Goal: Information Seeking & Learning: Find specific fact

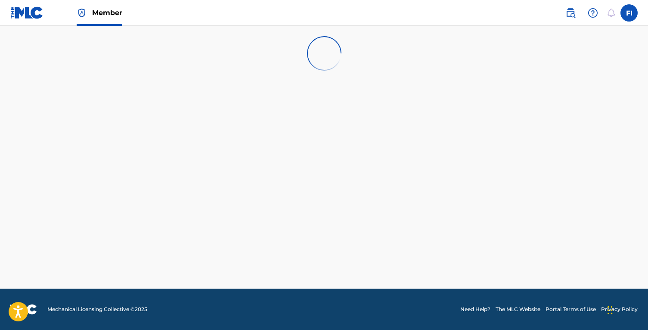
click at [568, 13] on img at bounding box center [571, 13] width 10 height 10
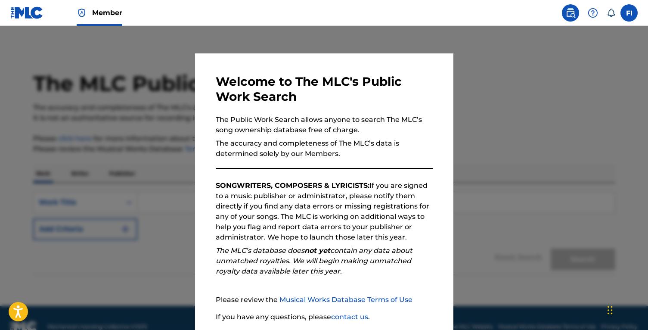
click at [165, 141] on div at bounding box center [324, 191] width 648 height 330
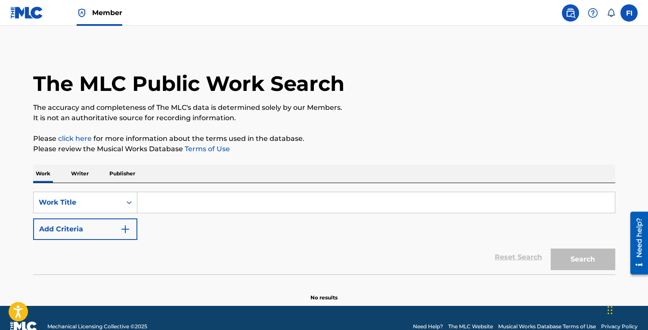
click at [150, 197] on input "Search Form" at bounding box center [376, 202] width 478 height 21
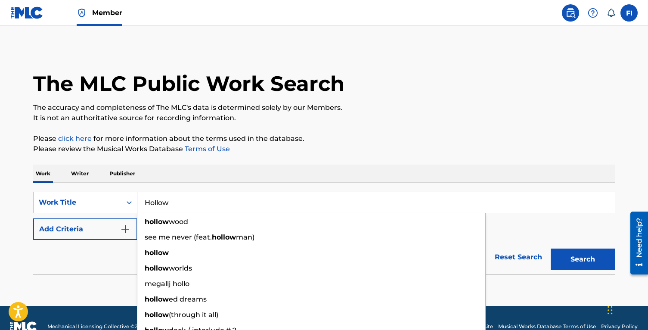
type input "Hollow"
click at [60, 226] on button "Add Criteria" at bounding box center [85, 229] width 104 height 22
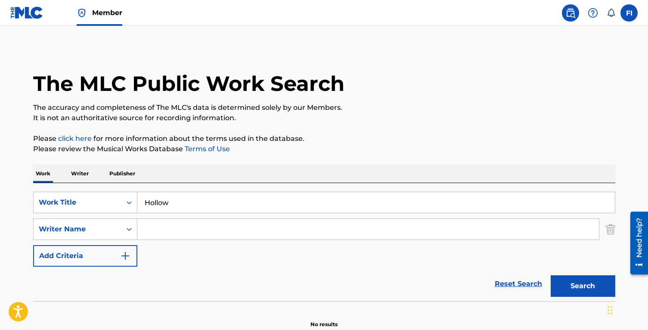
click at [175, 228] on input "Search Form" at bounding box center [368, 229] width 462 height 21
paste input "Lø Spirit"
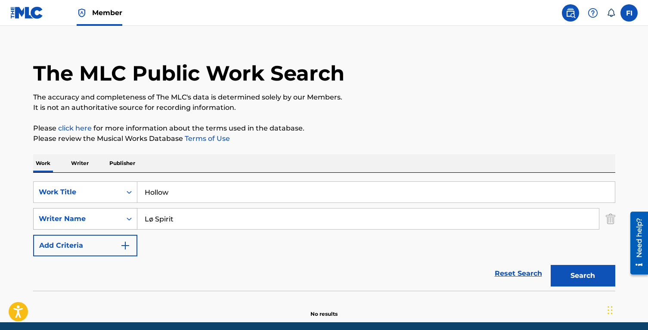
click at [119, 226] on div "Writer Name" at bounding box center [85, 219] width 104 height 22
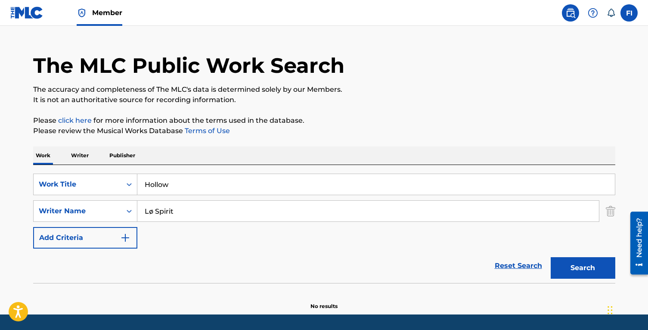
click at [184, 240] on div "SearchWithCriteria00d85a1c-9fb2-4552-a907-b3d9a6cf86db Work Title Hollow Search…" at bounding box center [324, 211] width 582 height 75
click at [567, 265] on button "Search" at bounding box center [583, 268] width 65 height 22
click at [181, 204] on input "Lø Spirit" at bounding box center [368, 211] width 462 height 21
click at [181, 205] on input "Lø Spirit" at bounding box center [368, 211] width 462 height 21
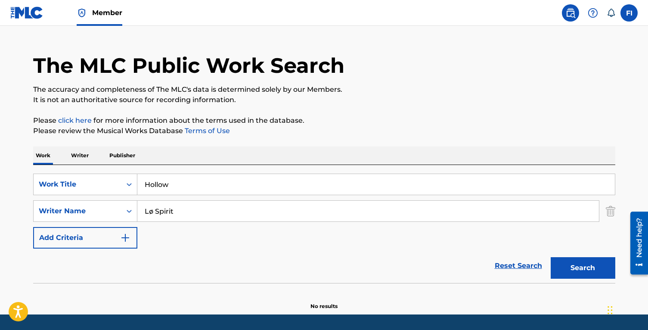
paste input "[PERSON_NAME] [PERSON_NAME]"
type input "[PERSON_NAME] [PERSON_NAME]"
click at [551, 257] on button "Search" at bounding box center [583, 268] width 65 height 22
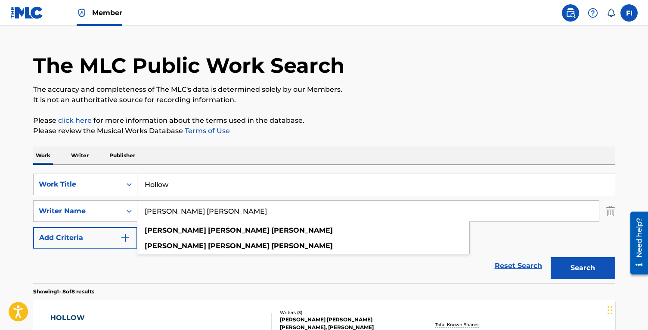
click at [263, 134] on p "Please review the Musical Works Database Terms of Use" at bounding box center [324, 131] width 582 height 10
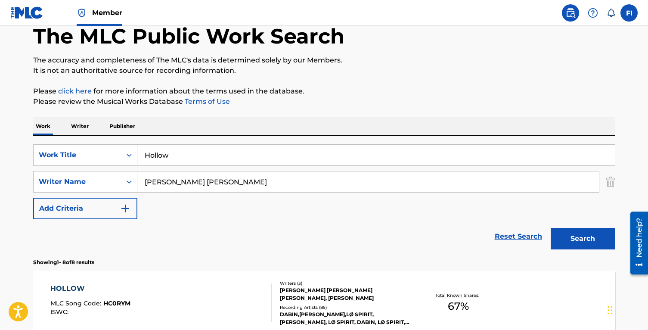
scroll to position [93, 0]
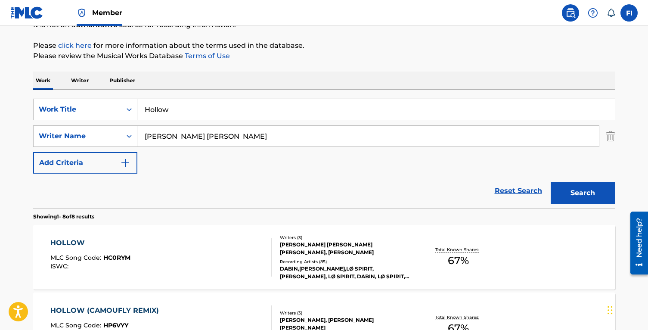
click at [292, 249] on div "[PERSON_NAME] [PERSON_NAME] [PERSON_NAME], [PERSON_NAME]" at bounding box center [345, 249] width 130 height 16
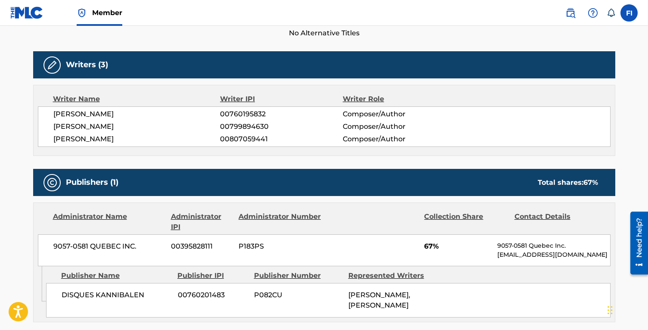
scroll to position [265, 0]
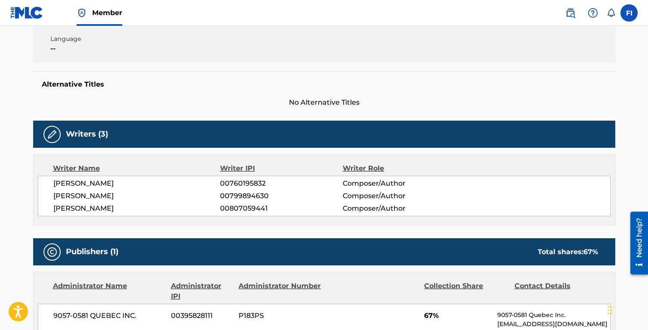
scroll to position [93, 0]
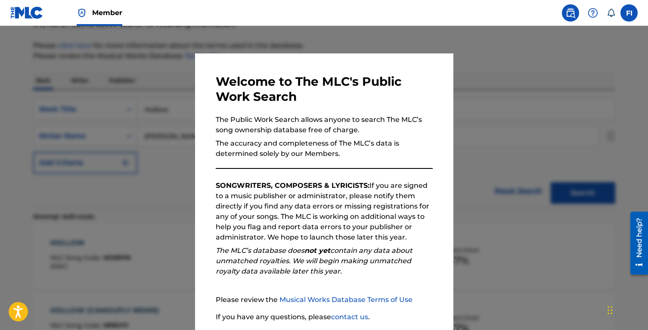
click at [119, 198] on div at bounding box center [324, 191] width 648 height 330
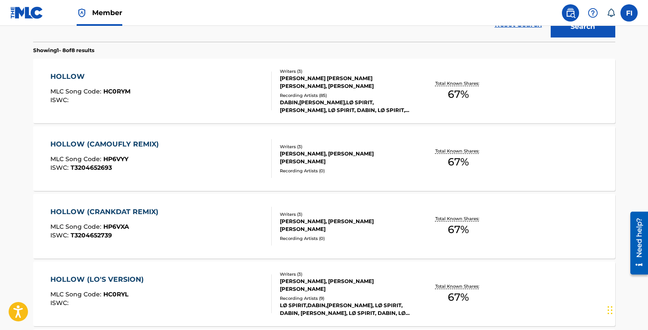
scroll to position [290, 0]
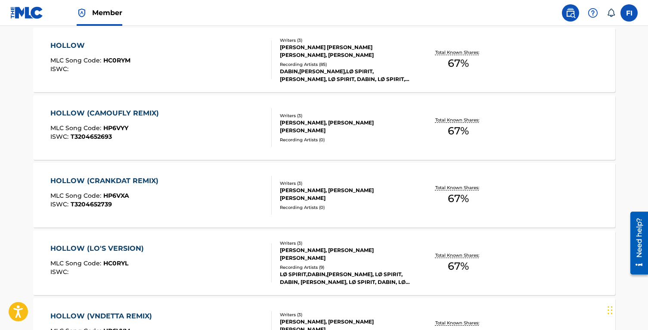
click at [414, 260] on div "Total Known Shares: 67 %" at bounding box center [458, 263] width 97 height 26
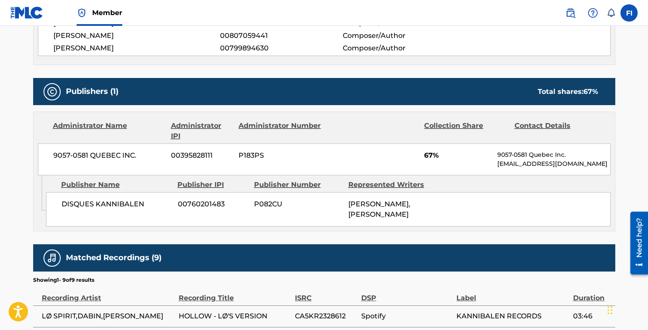
scroll to position [342, 0]
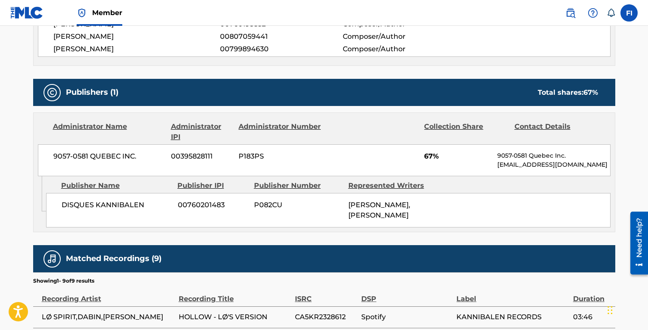
click at [124, 207] on span "DISQUES KANNIBALEN" at bounding box center [117, 205] width 110 height 10
copy div "DISQUES KANNIBALEN"
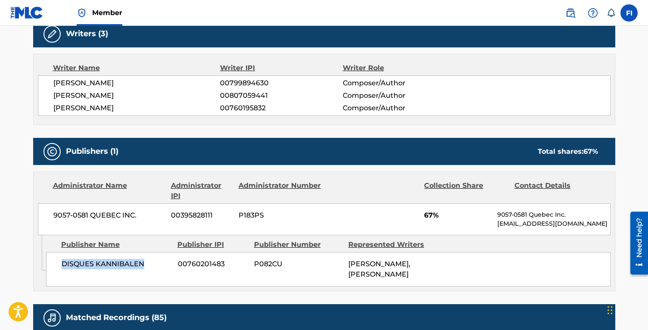
drag, startPoint x: 61, startPoint y: 264, endPoint x: 171, endPoint y: 264, distance: 109.8
click at [171, 264] on div "DISQUES KANNIBALEN 00760201483 P082CU KEKAI WACHI, DABIN LEE" at bounding box center [328, 269] width 565 height 34
copy span "DISQUES KANNIBALEN"
